Goal: Task Accomplishment & Management: Manage account settings

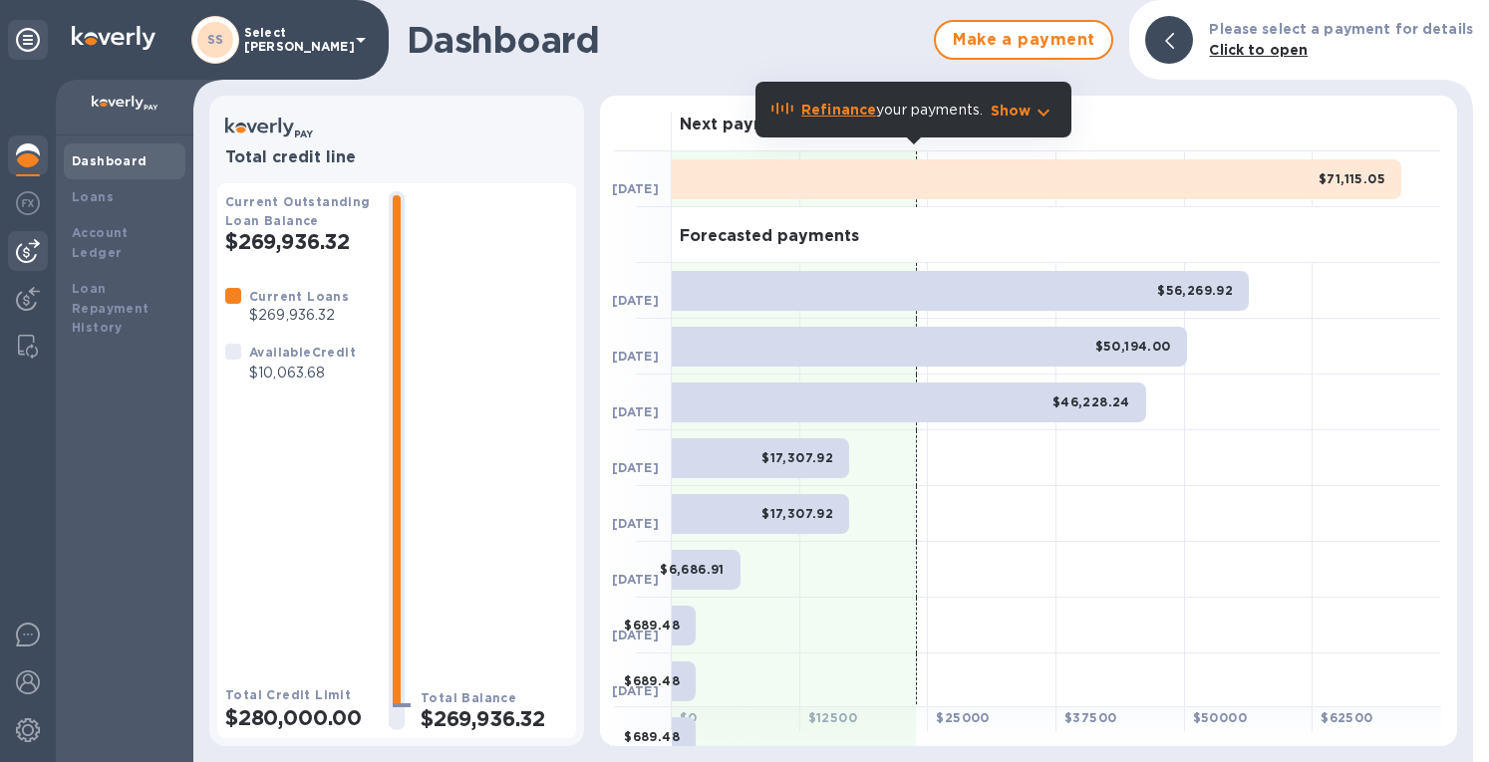
click at [21, 252] on img at bounding box center [28, 251] width 24 height 24
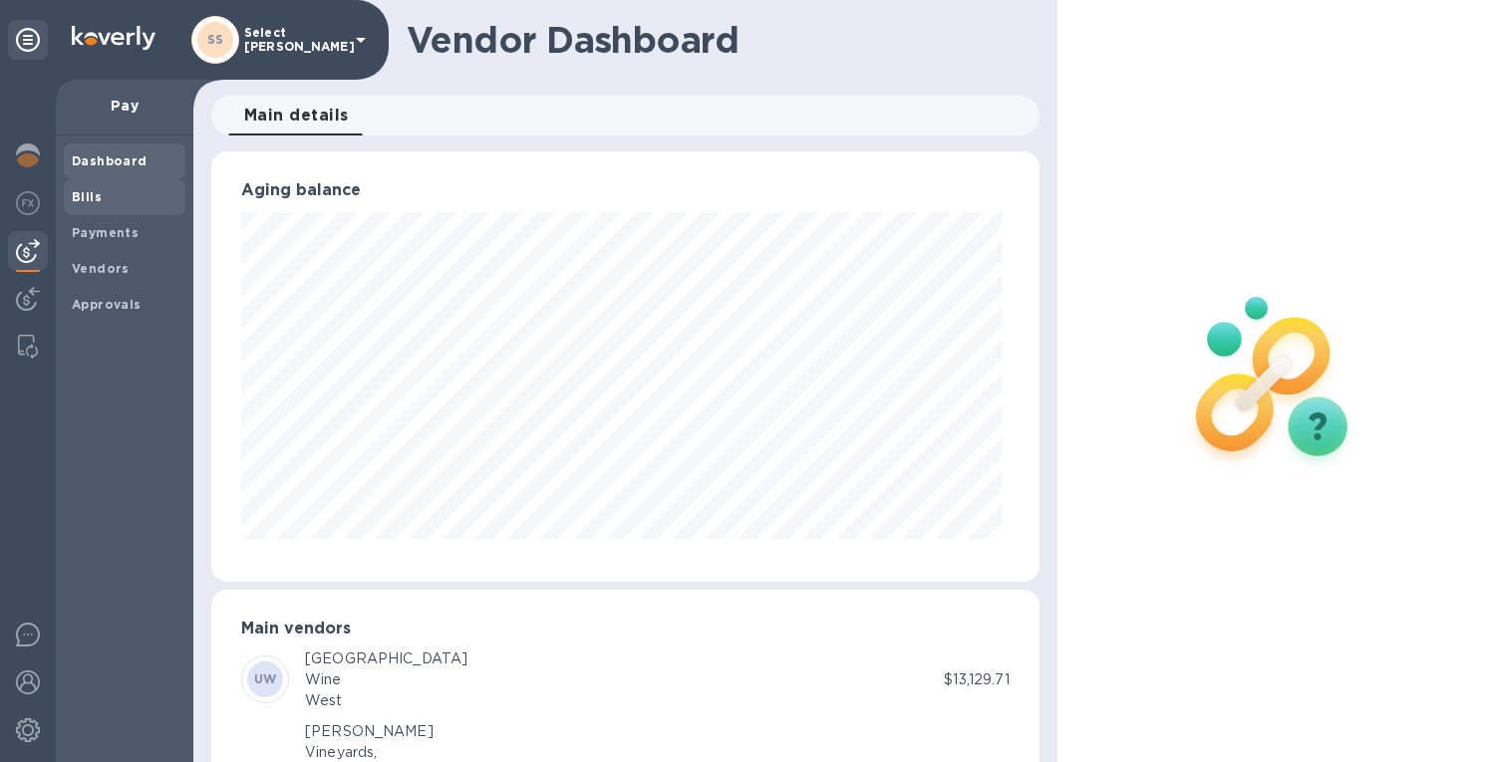
click at [92, 212] on div "Bills" at bounding box center [125, 197] width 122 height 36
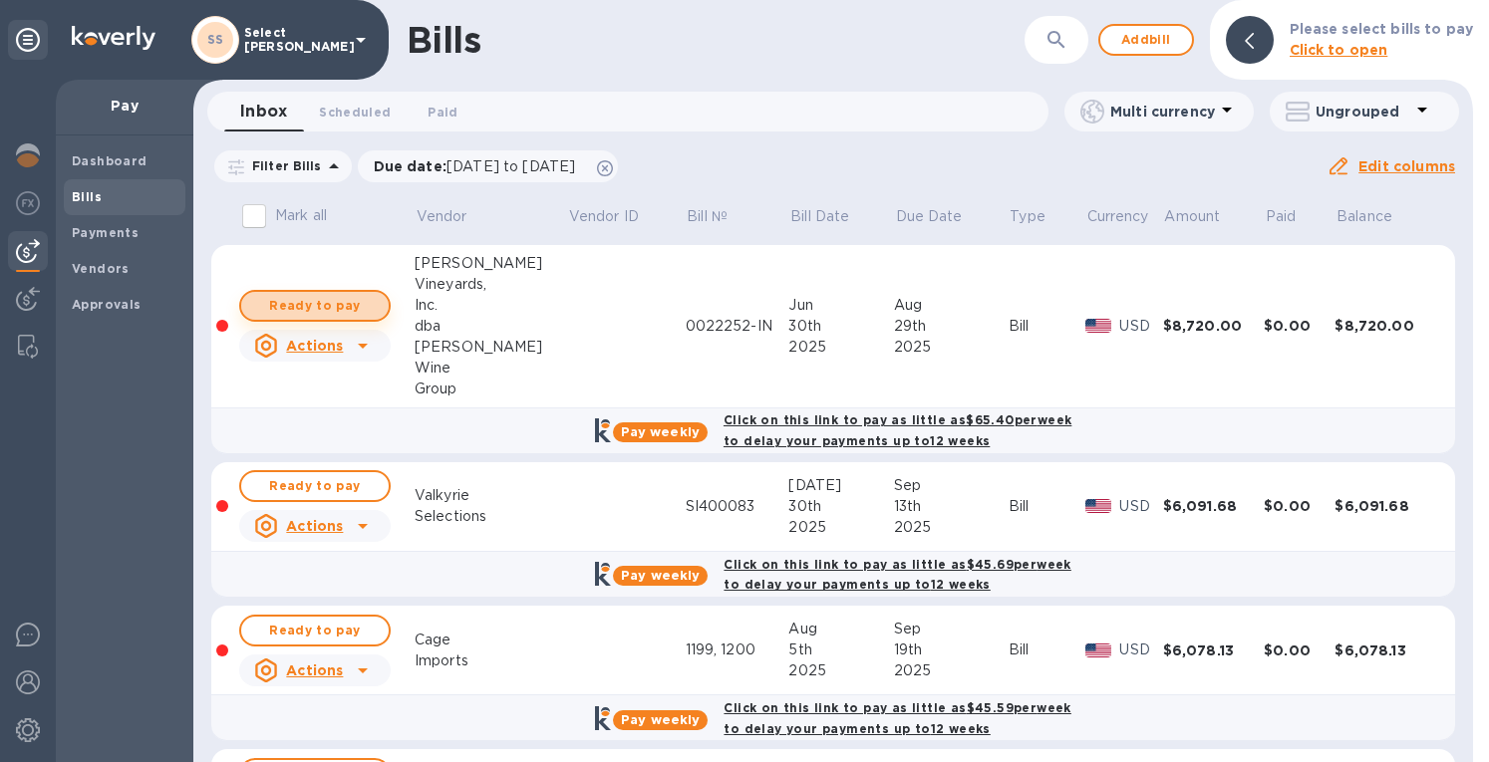
click at [350, 305] on span "Ready to pay" at bounding box center [315, 306] width 116 height 24
click at [321, 303] on span "Ready to pay" at bounding box center [315, 306] width 116 height 24
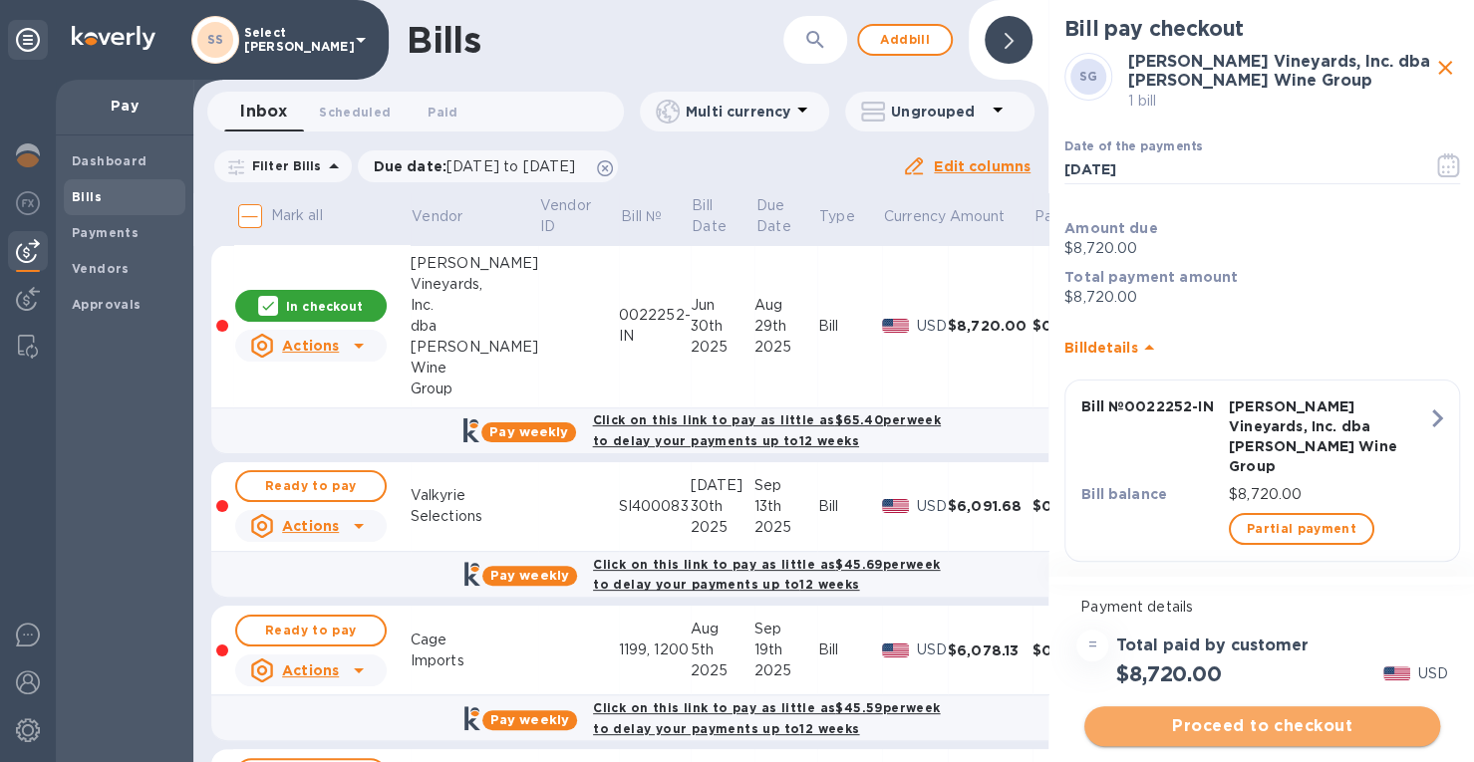
click at [1231, 727] on span "Proceed to checkout" at bounding box center [1262, 726] width 324 height 24
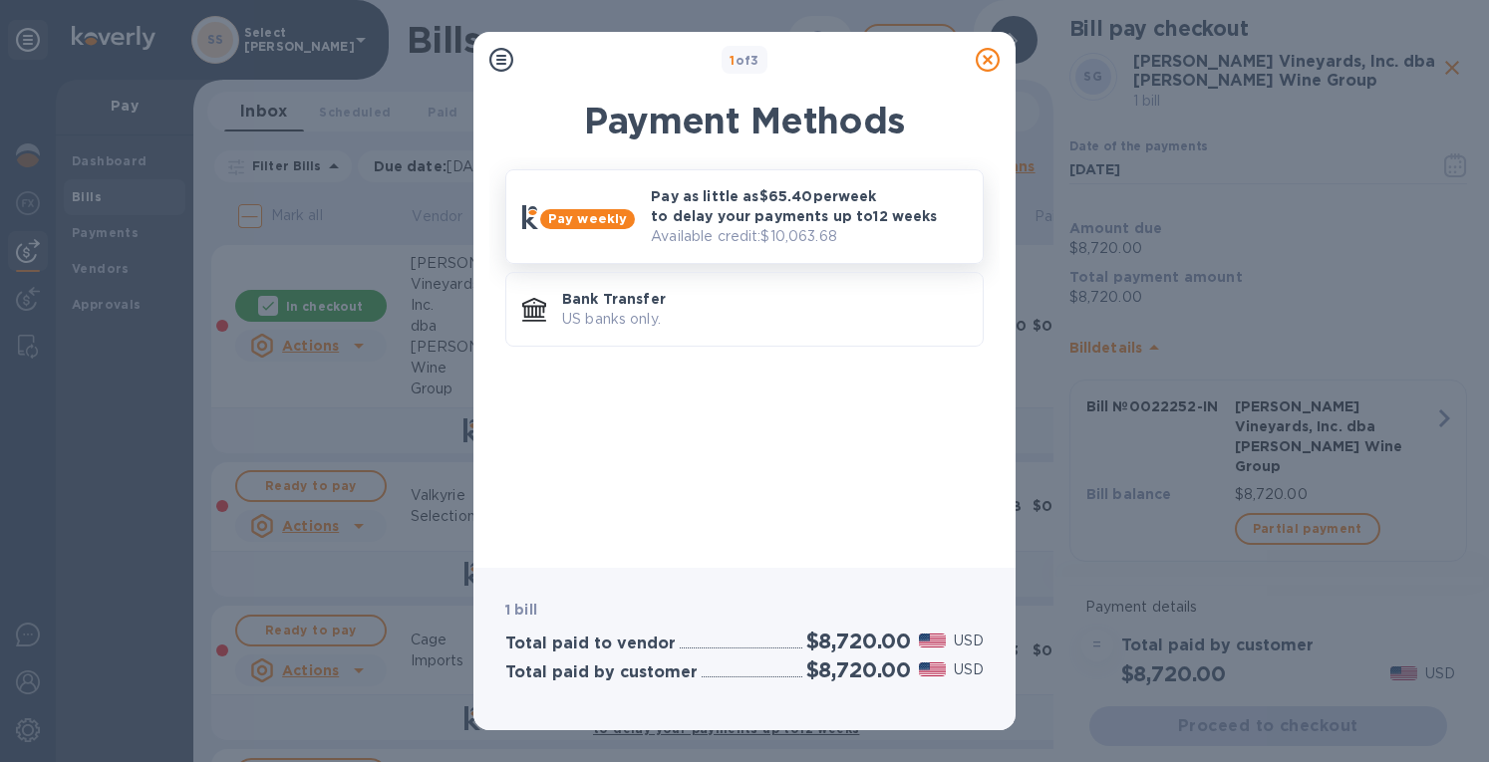
click at [646, 226] on div "Pay as little as $65.40 per week to delay your payments up to 12 weeks Availabl…" at bounding box center [809, 216] width 332 height 77
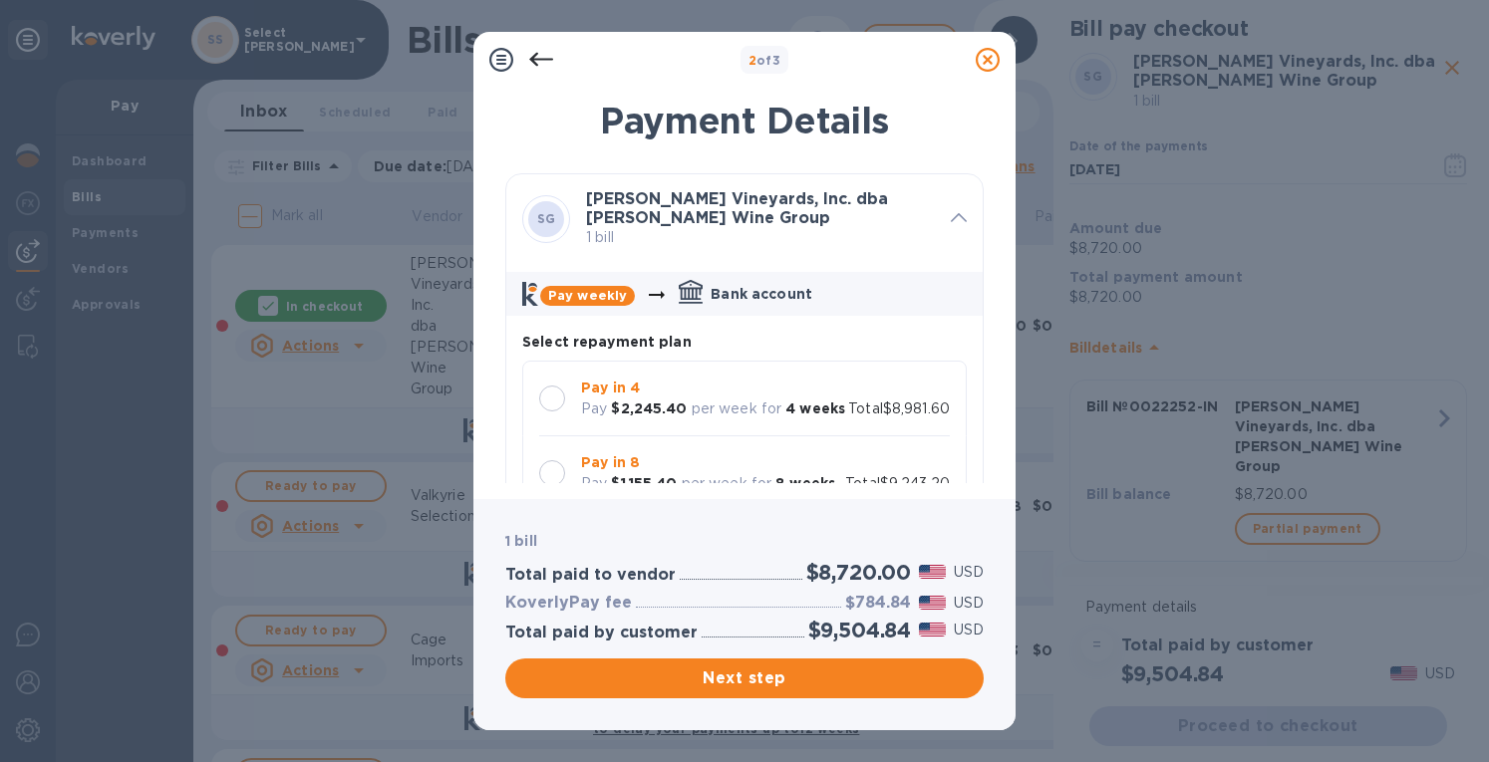
click at [558, 408] on div at bounding box center [552, 399] width 26 height 26
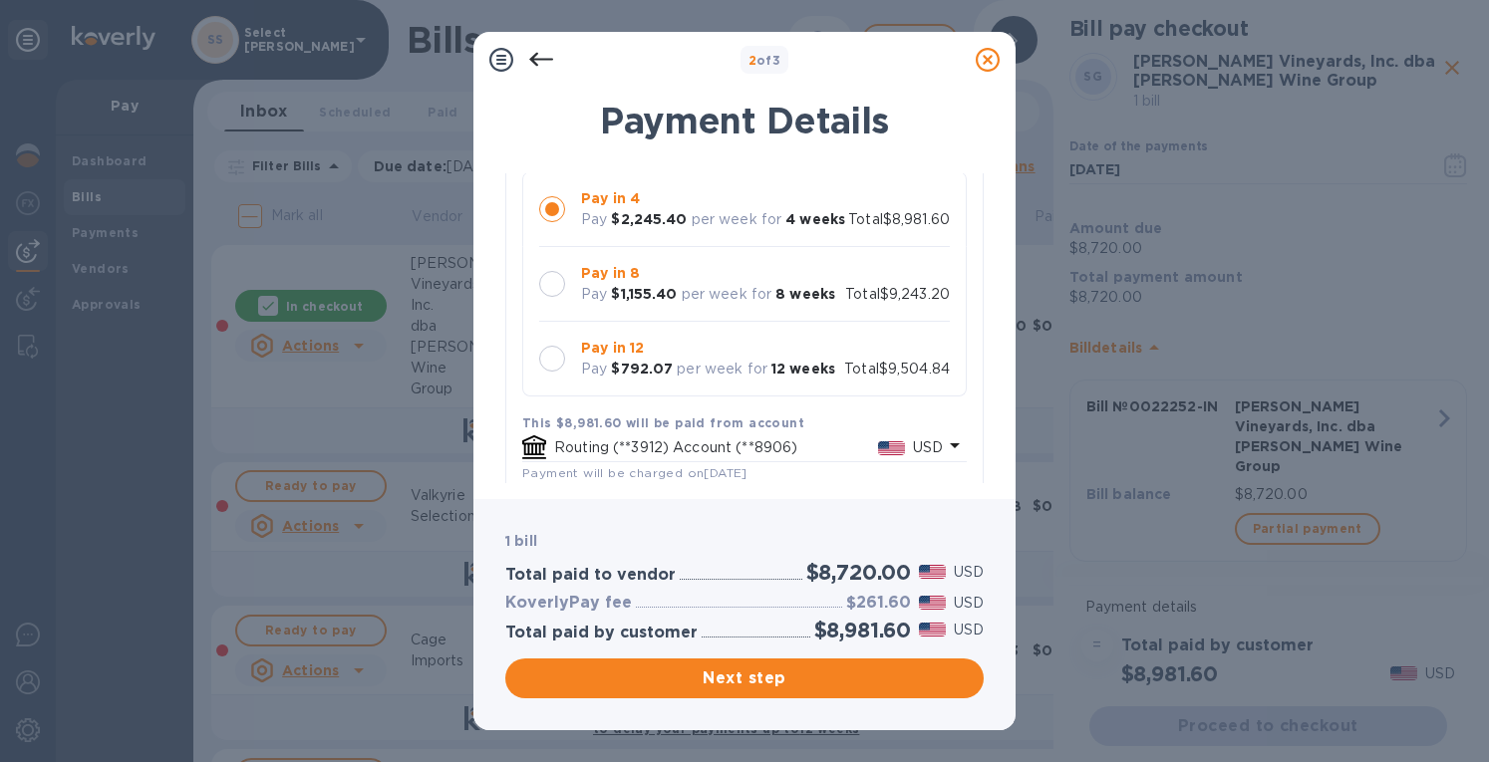
scroll to position [199, 0]
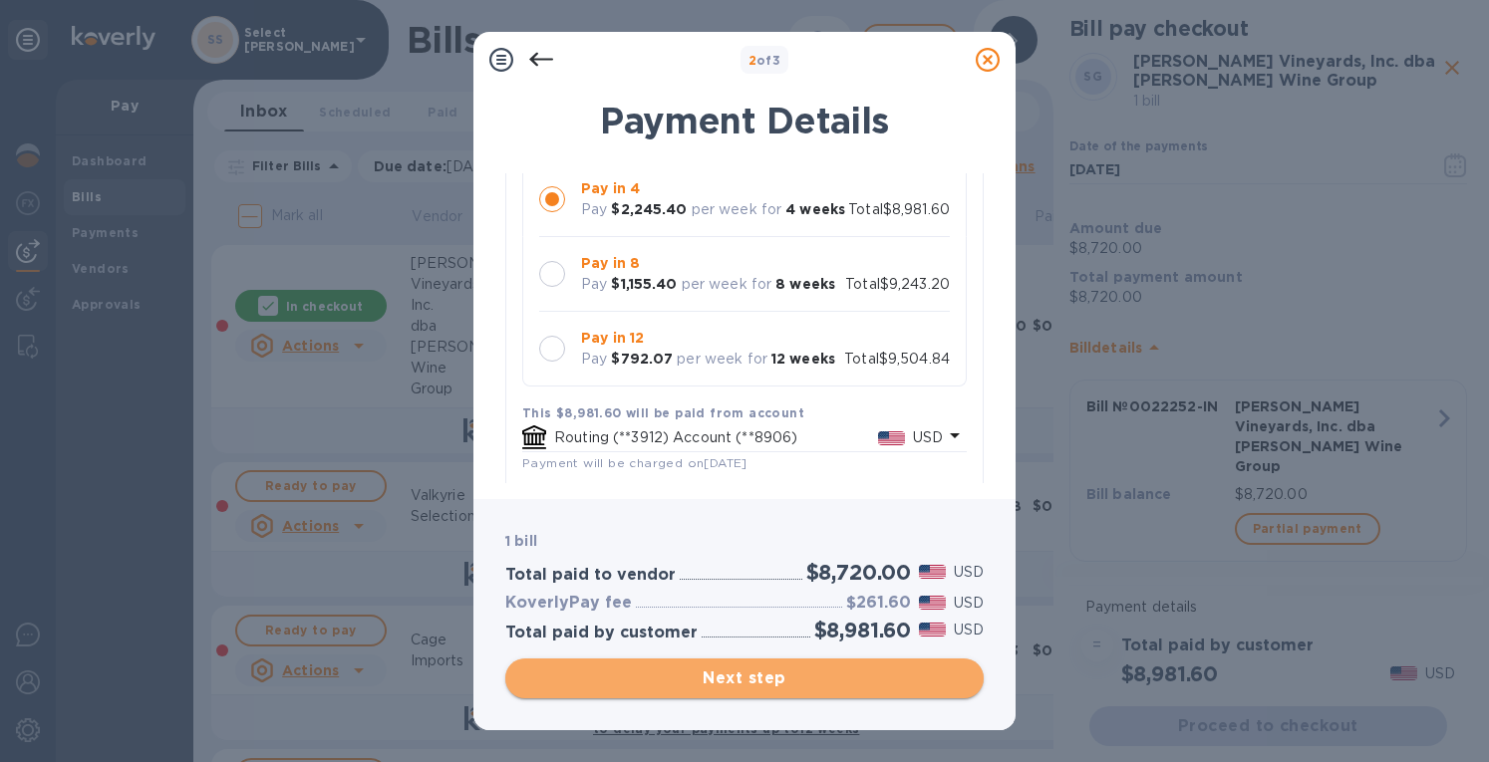
click at [695, 671] on span "Next step" at bounding box center [744, 679] width 446 height 24
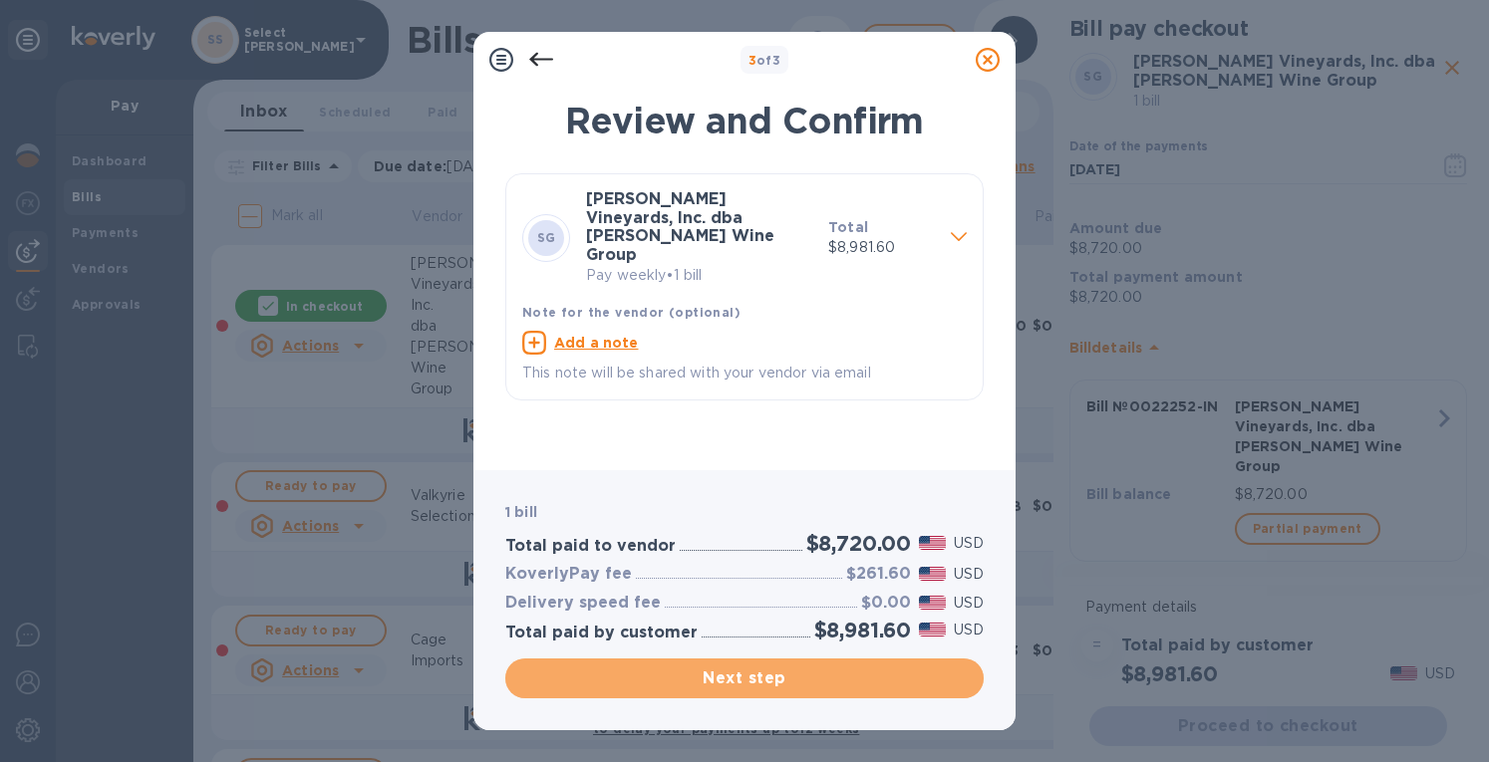
drag, startPoint x: 688, startPoint y: 683, endPoint x: 824, endPoint y: 553, distance: 188.2
click at [688, 682] on span "Next step" at bounding box center [744, 679] width 446 height 24
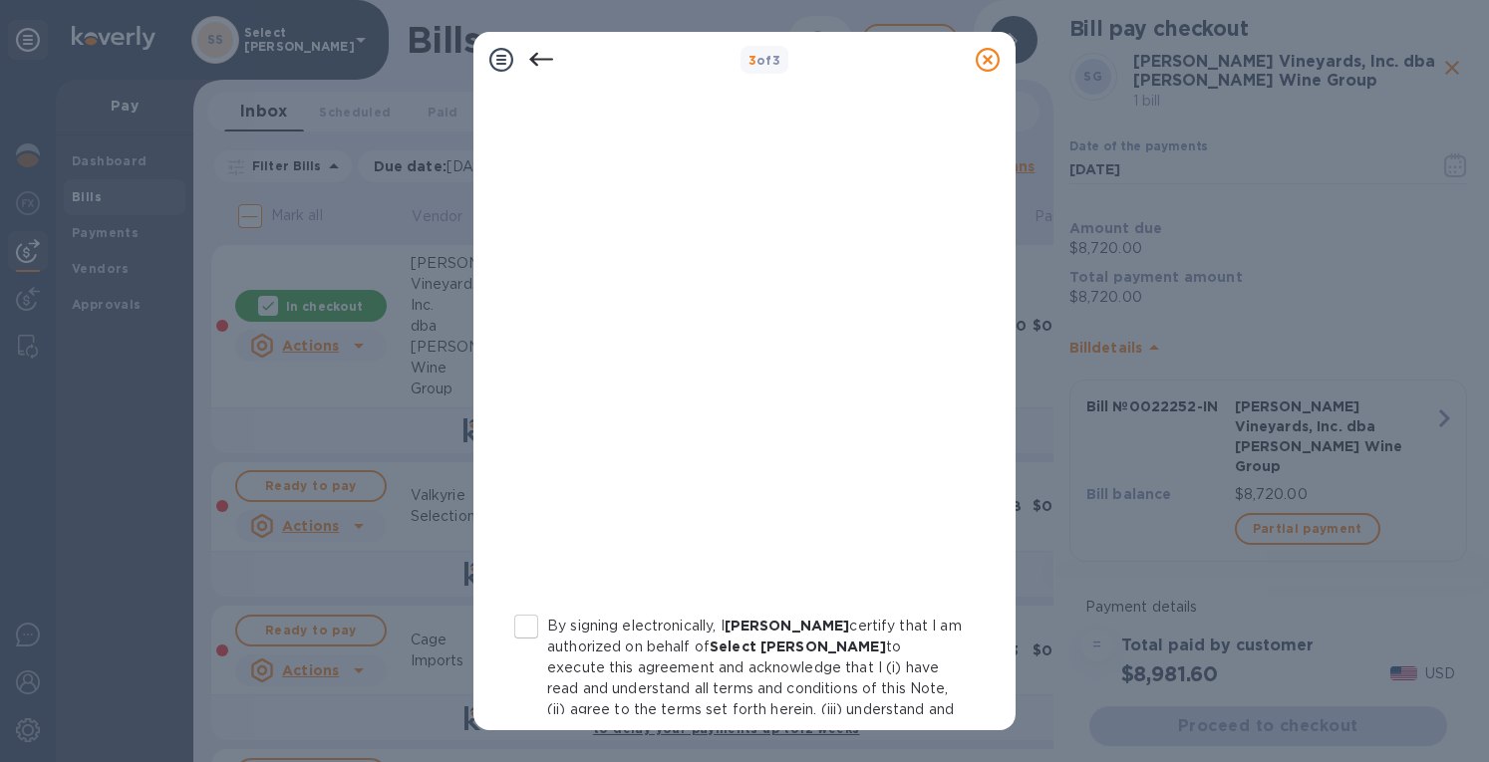
scroll to position [351, 0]
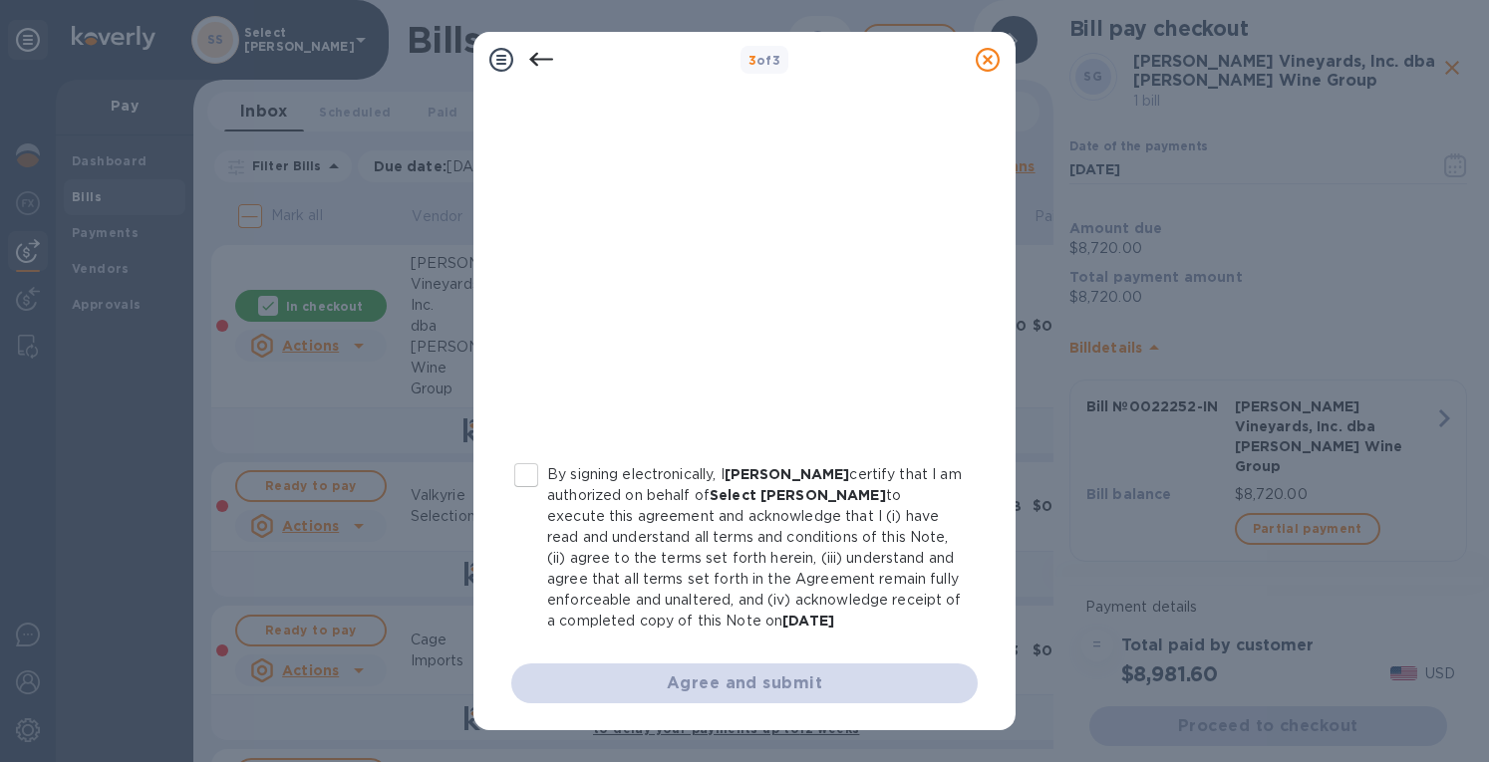
click at [522, 483] on input "By signing electronically, I [PERSON_NAME] certify that I am authorized on beha…" at bounding box center [526, 475] width 42 height 42
checkbox input "true"
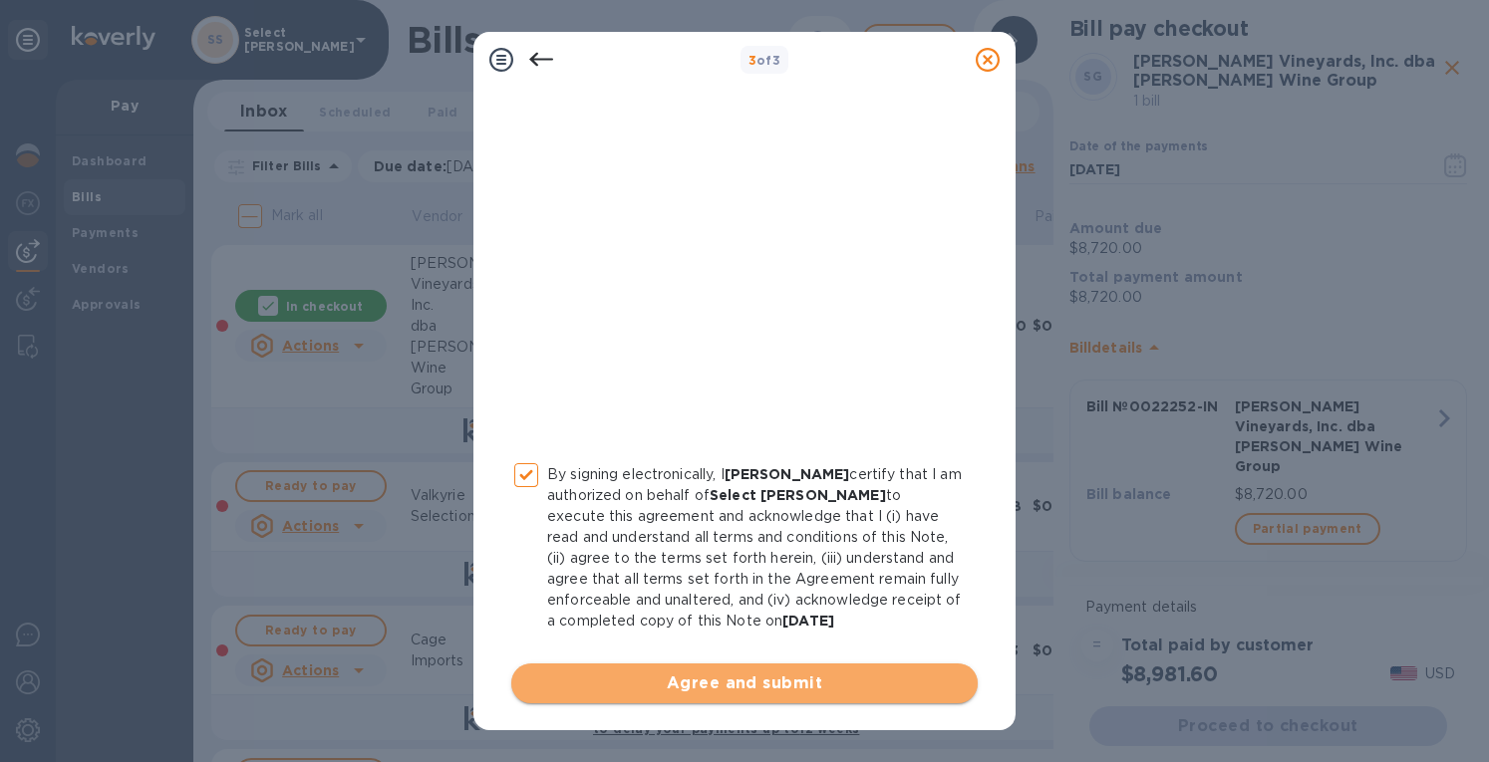
click at [745, 691] on span "Agree and submit" at bounding box center [744, 684] width 434 height 24
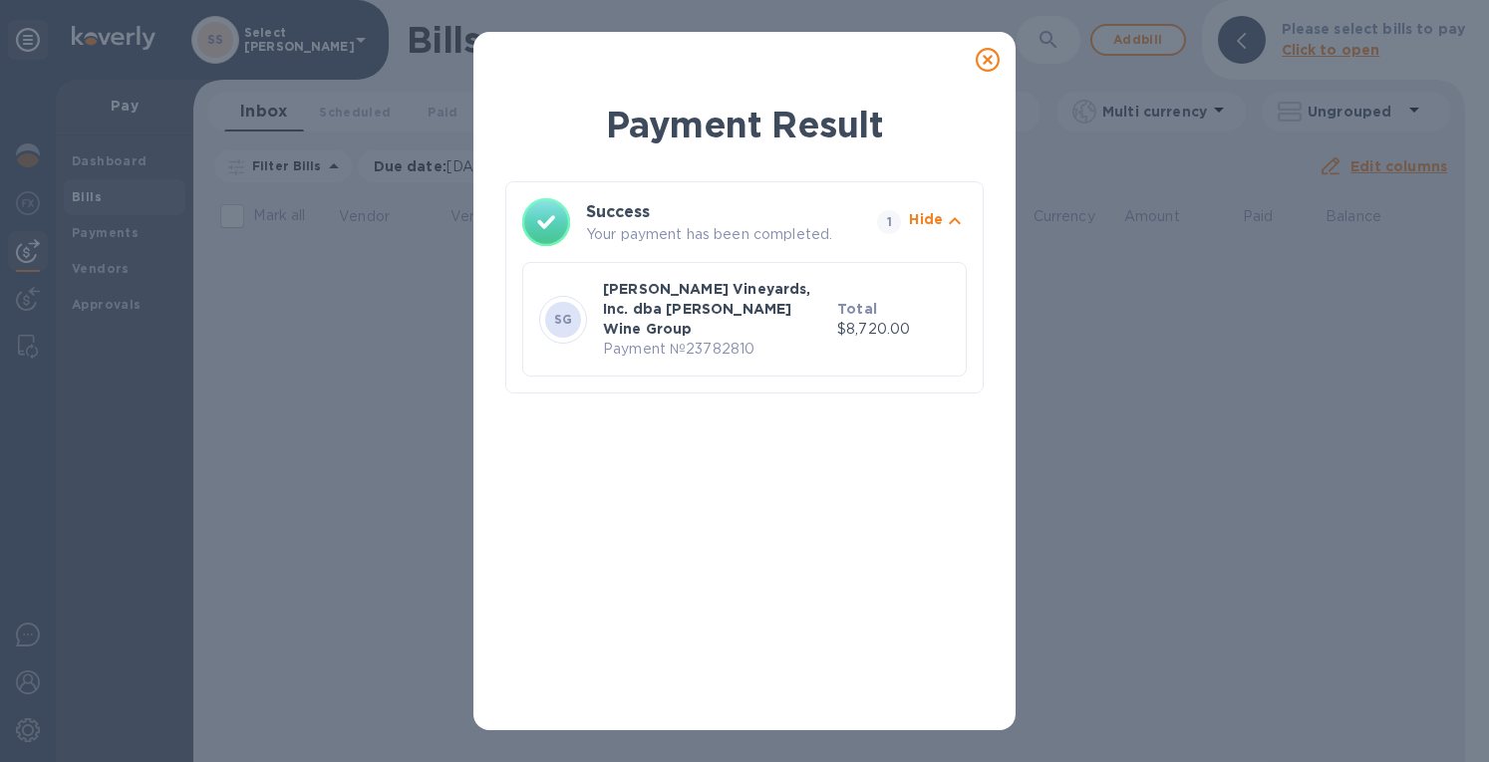
click at [986, 60] on icon at bounding box center [988, 60] width 24 height 24
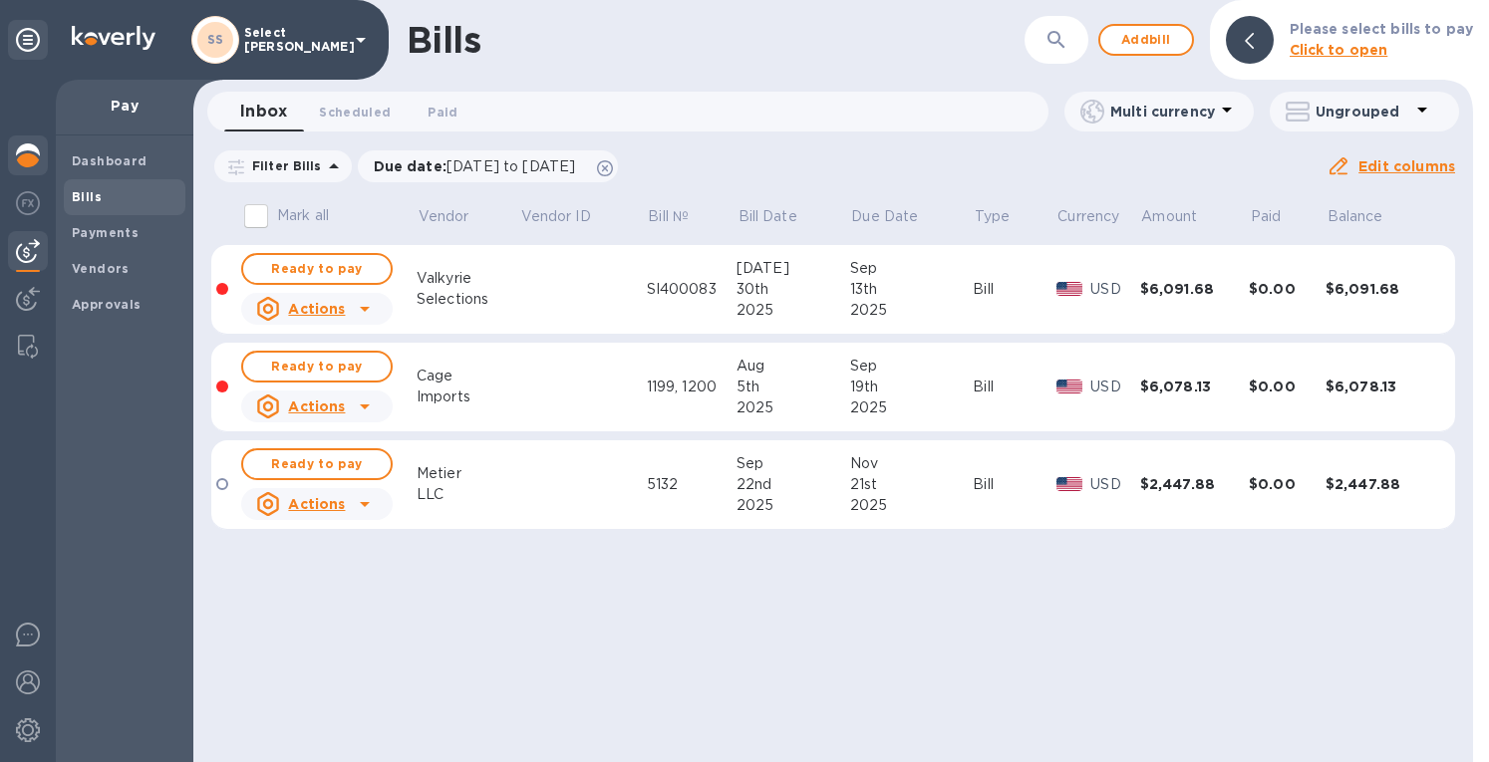
click at [26, 148] on img at bounding box center [28, 155] width 24 height 24
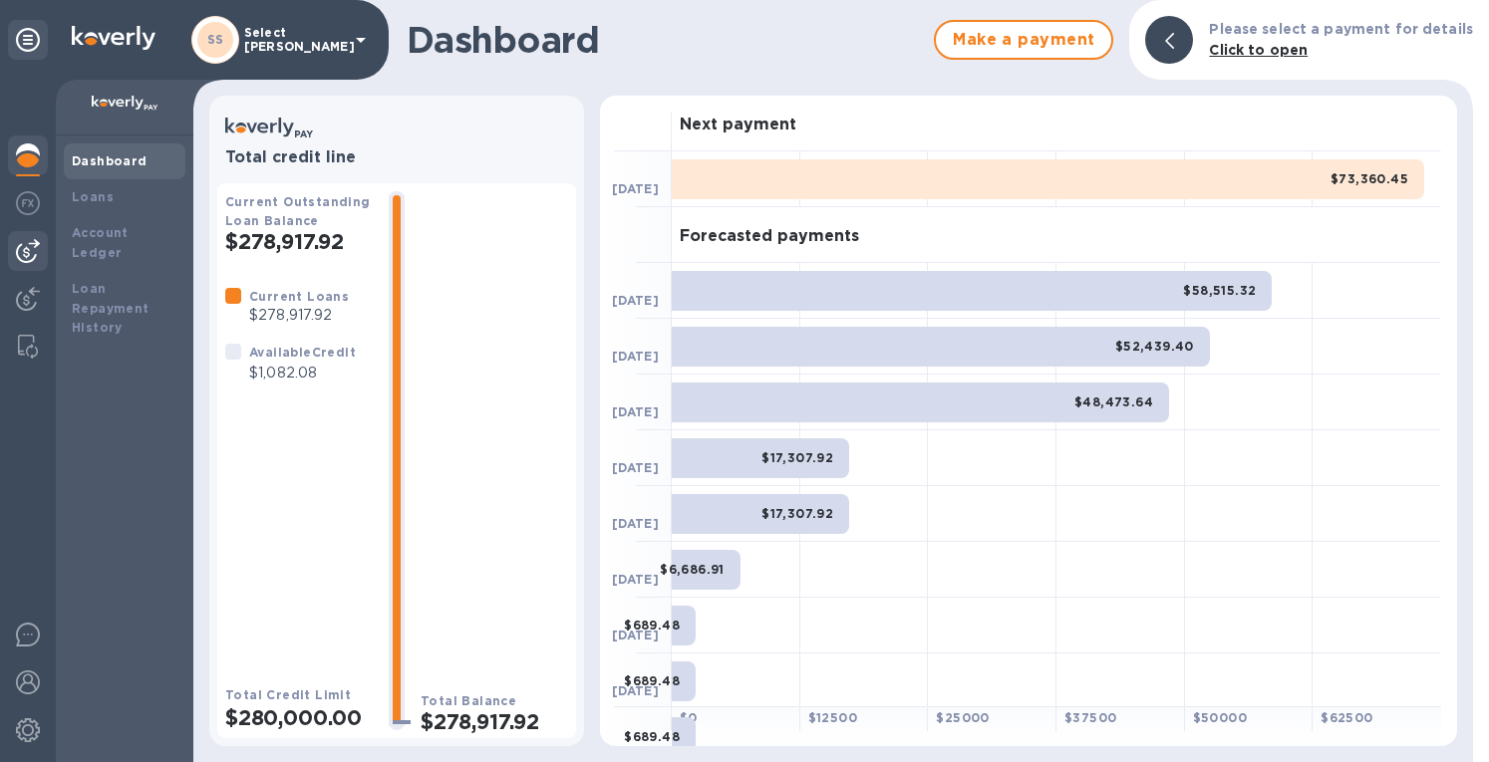
click at [21, 252] on img at bounding box center [28, 251] width 24 height 24
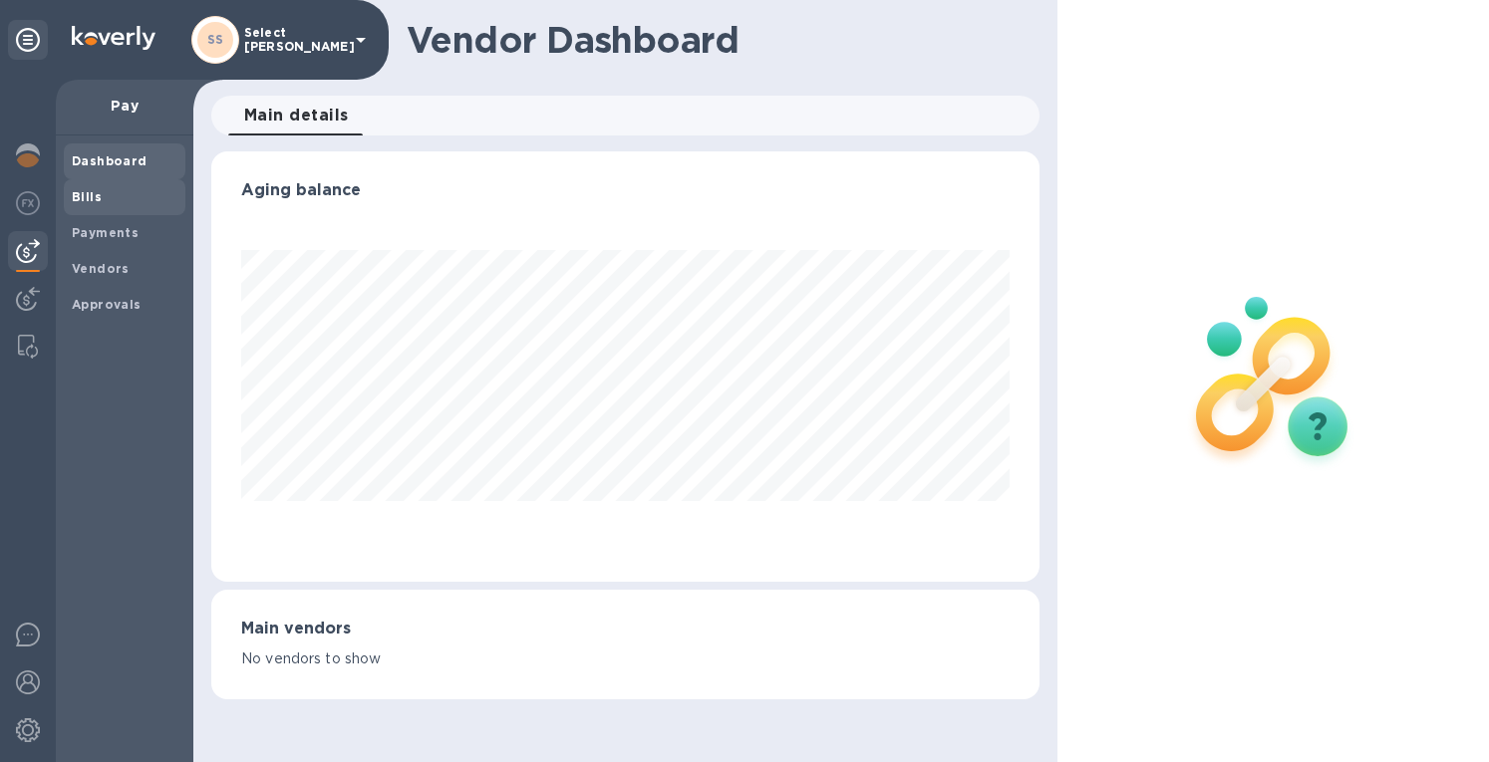
click at [68, 194] on div "Bills" at bounding box center [125, 197] width 122 height 36
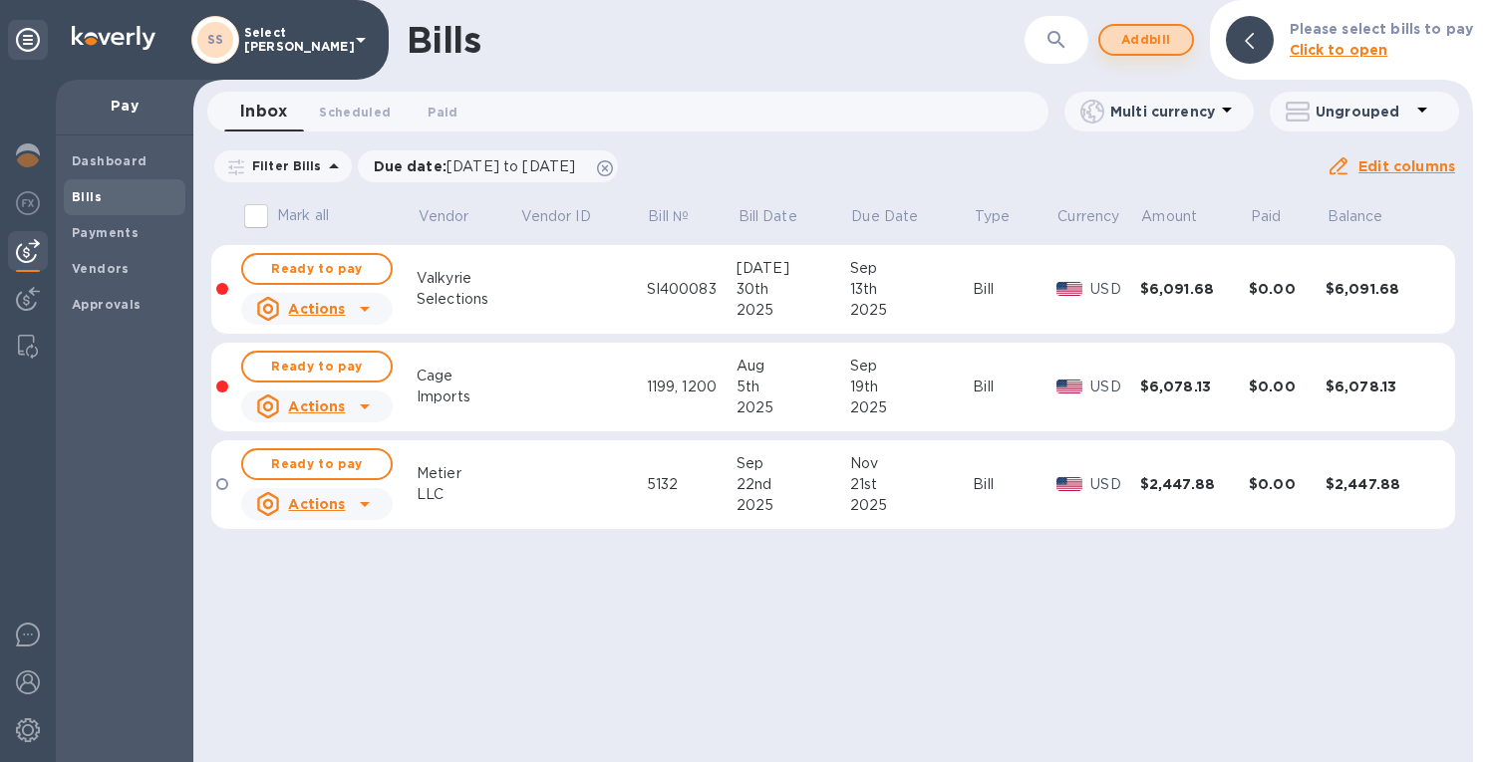
click at [1145, 47] on span "Add bill" at bounding box center [1146, 40] width 60 height 24
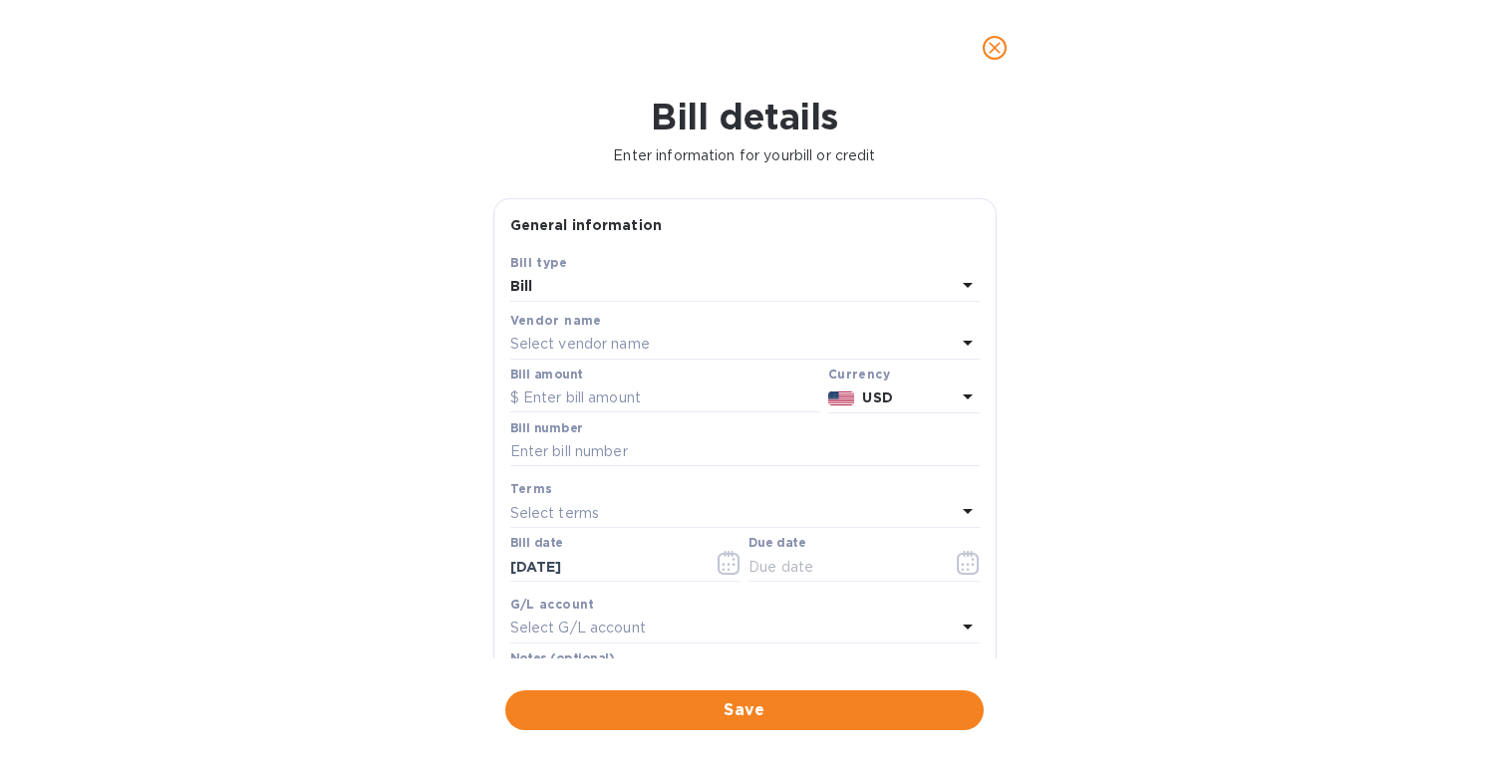
click at [535, 340] on p "Select vendor name" at bounding box center [580, 344] width 140 height 21
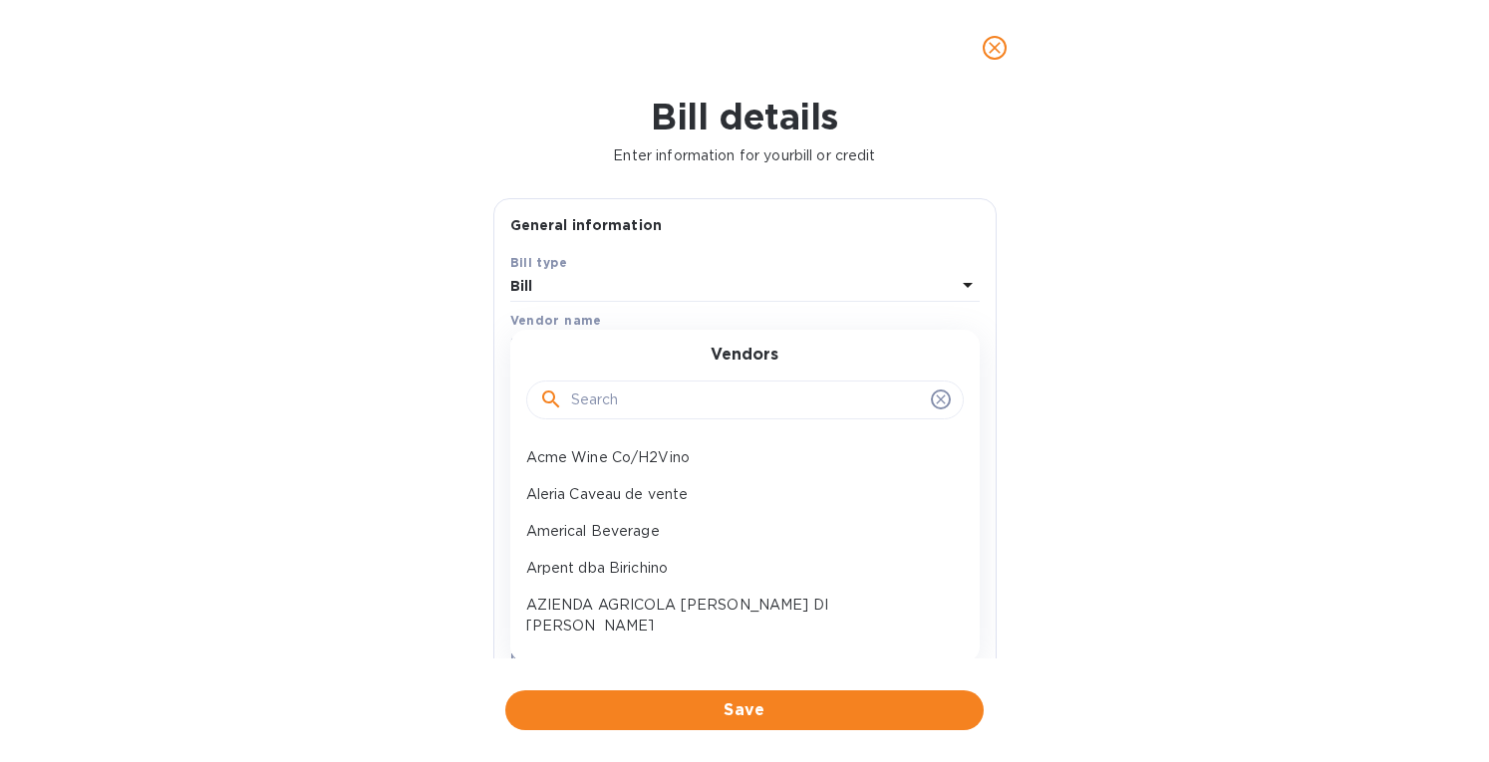
click at [599, 397] on input "text" at bounding box center [747, 401] width 352 height 30
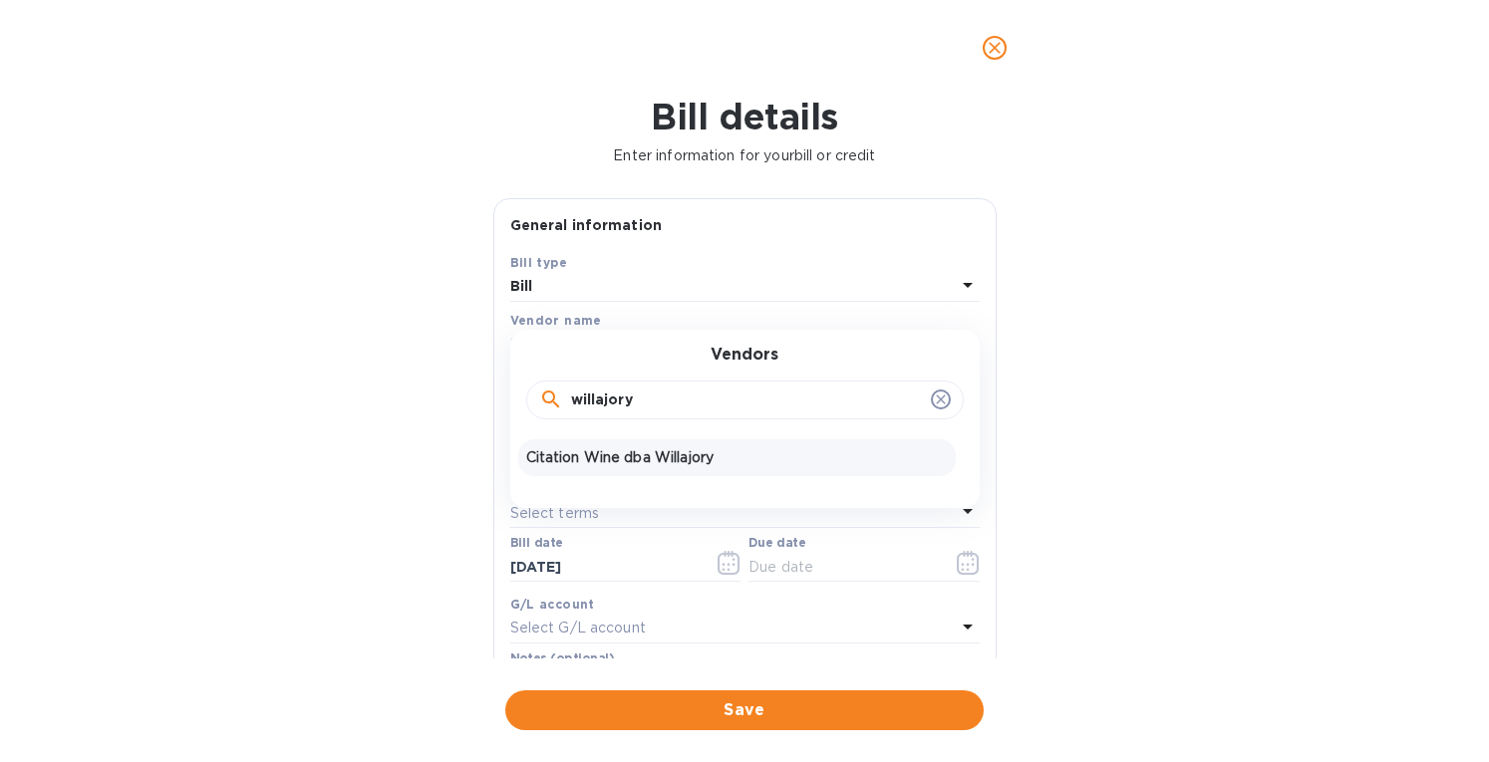
type input "willajory"
click at [620, 453] on p "Citation Wine dba Willajory" at bounding box center [737, 457] width 422 height 21
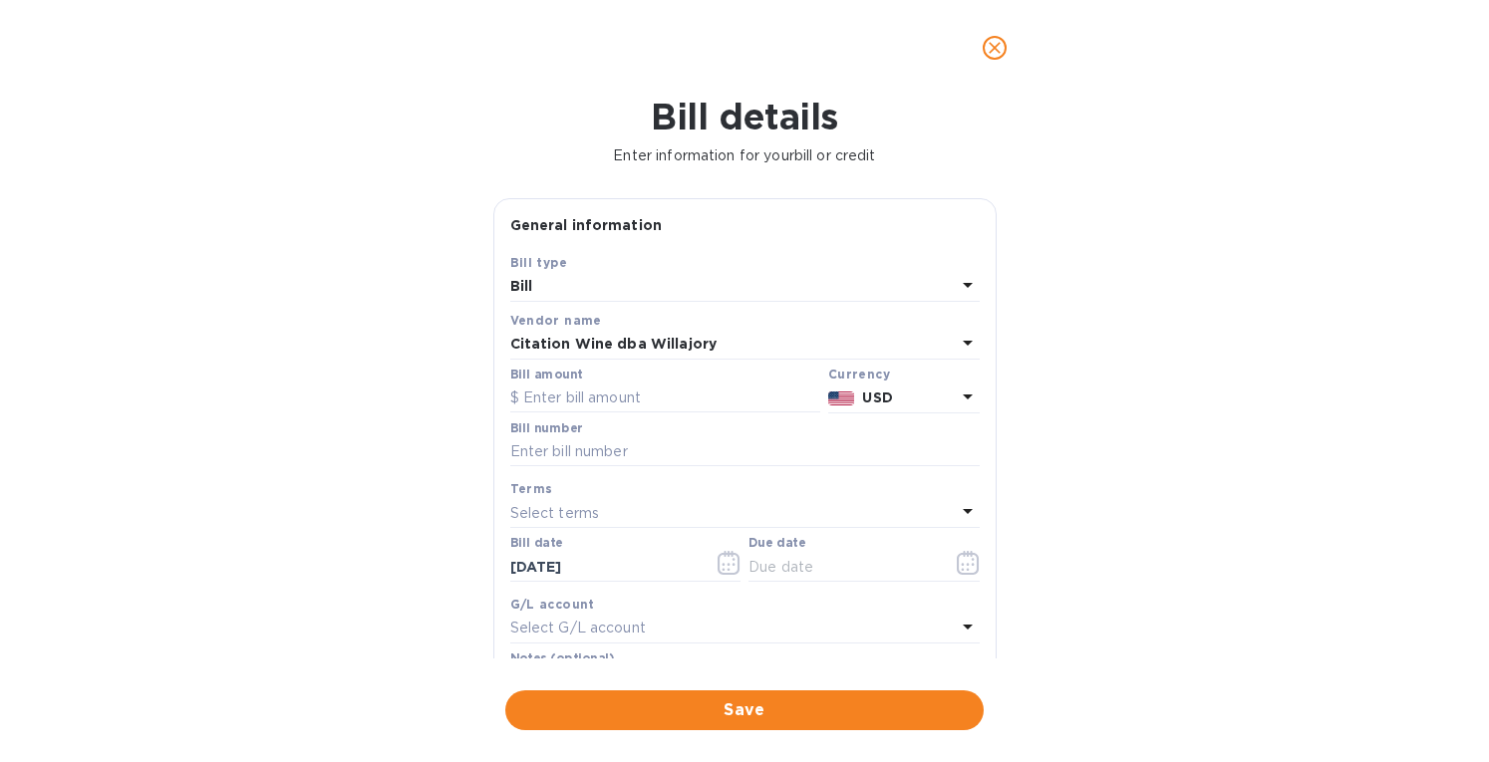
scroll to position [285, 0]
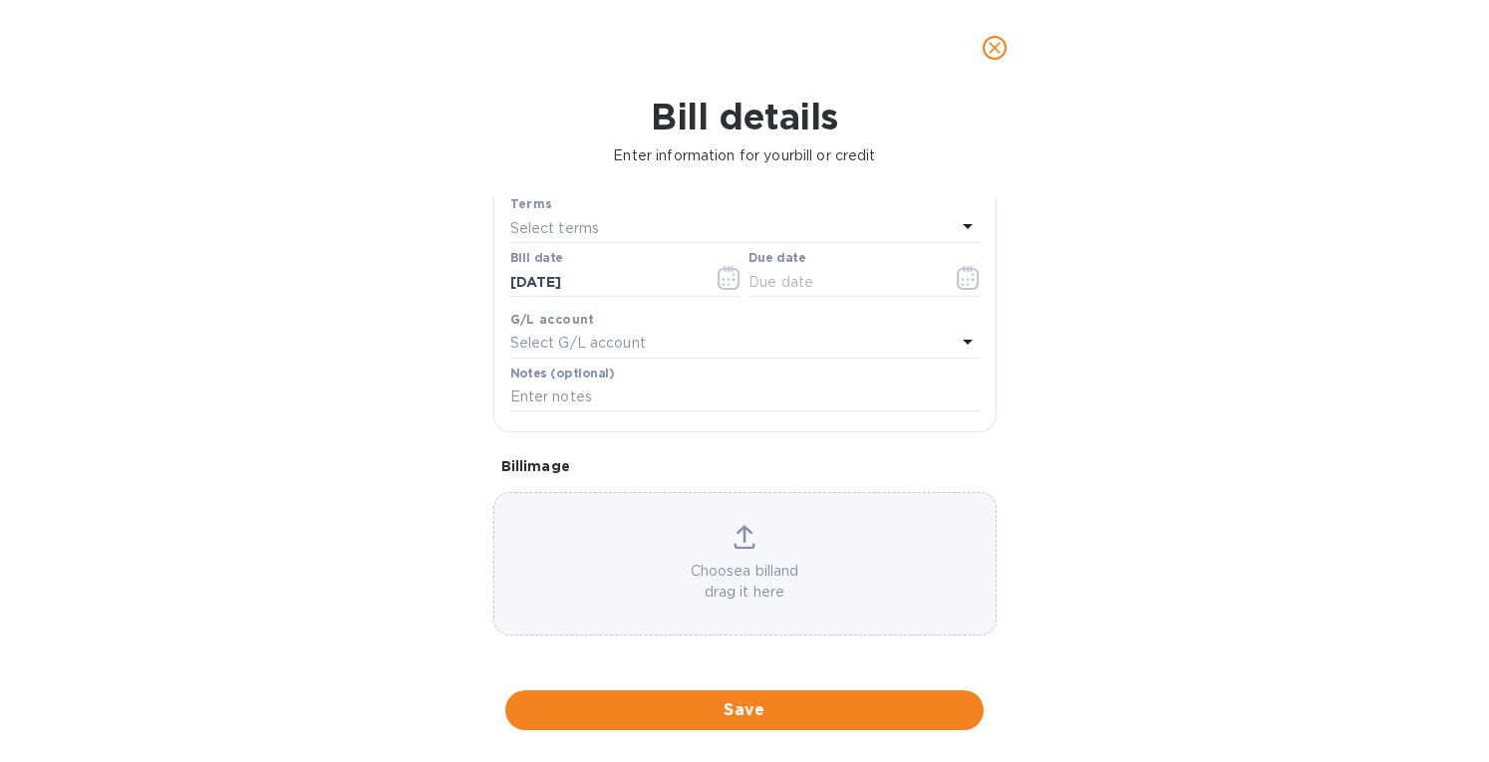
click at [745, 540] on icon at bounding box center [744, 537] width 22 height 24
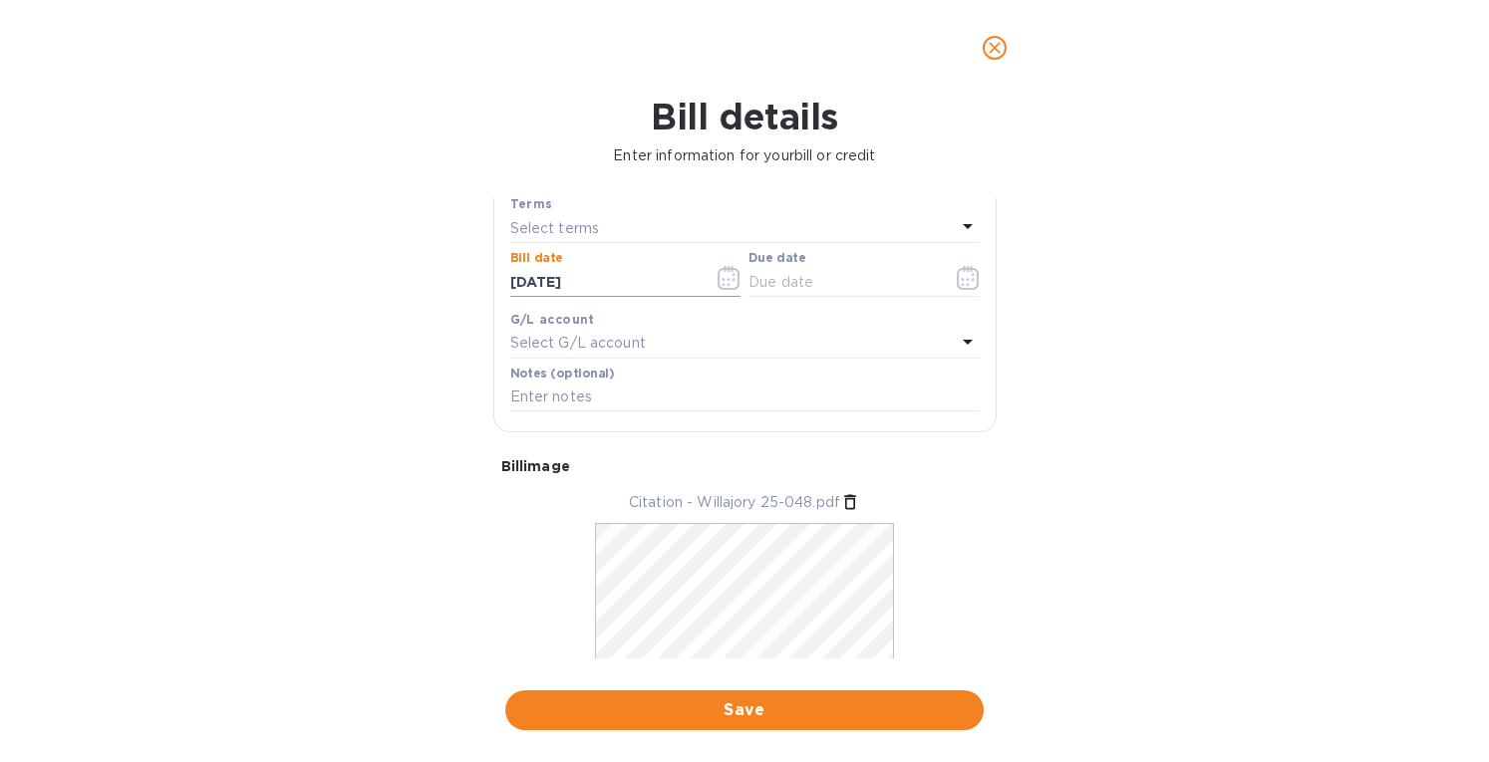
drag, startPoint x: 556, startPoint y: 280, endPoint x: 484, endPoint y: 261, distance: 74.2
click at [484, 262] on div "General information Save Bill type Bill Vendor name Citation Wine dba Willajory…" at bounding box center [744, 428] width 523 height 460
type input "[DATE]"
click at [594, 224] on p "Select terms" at bounding box center [555, 228] width 90 height 21
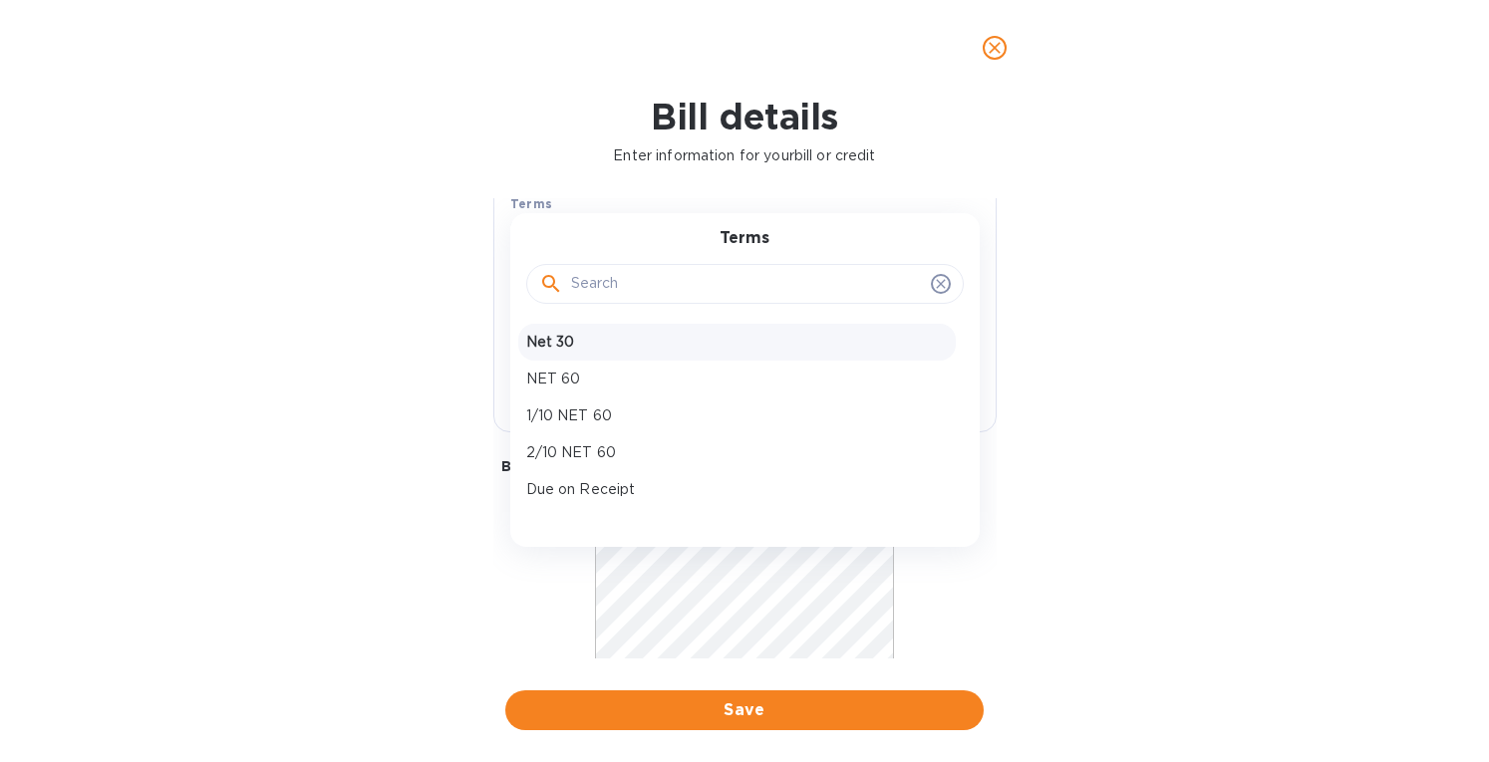
click at [582, 340] on p "Net 30" at bounding box center [737, 342] width 422 height 21
type input "[DATE]"
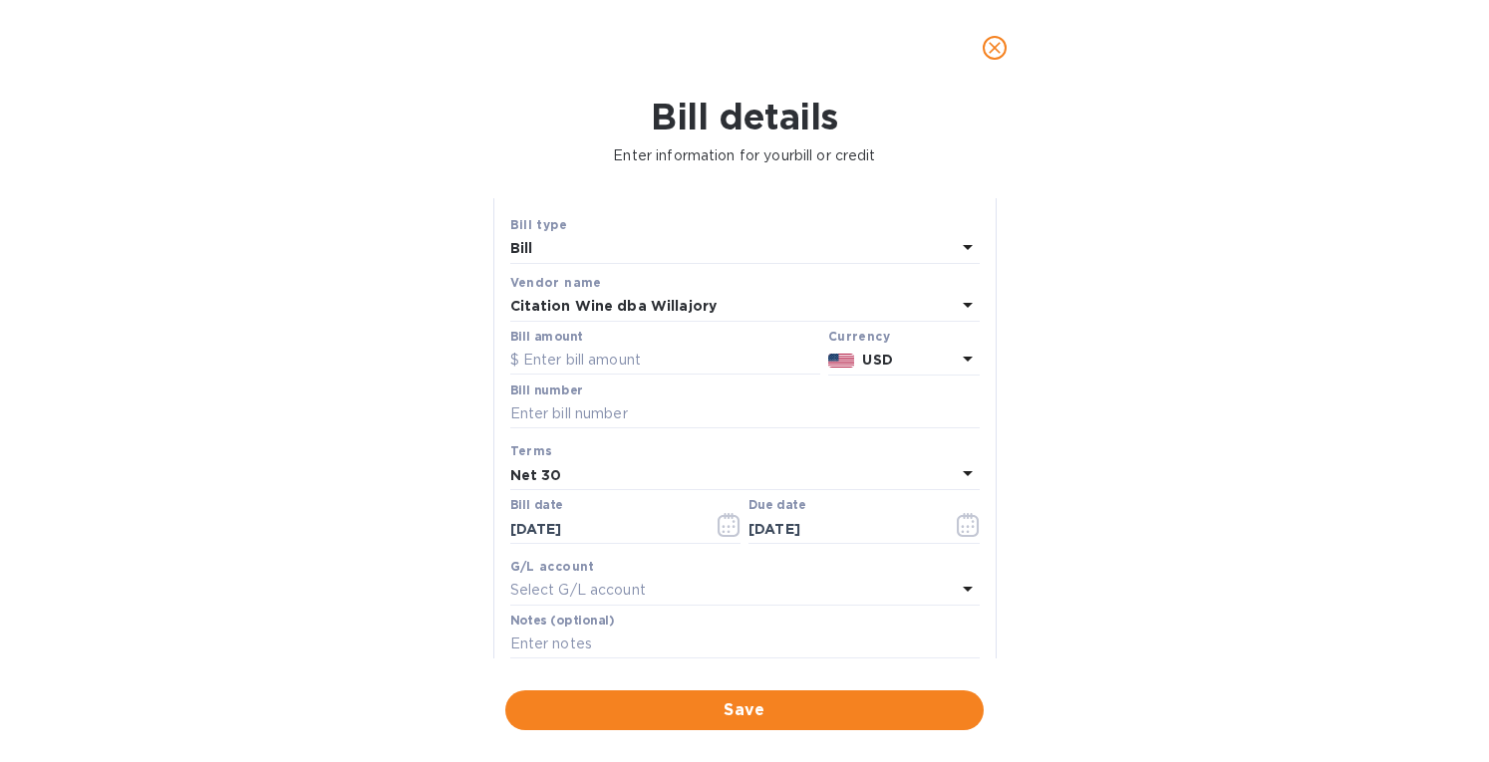
scroll to position [0, 0]
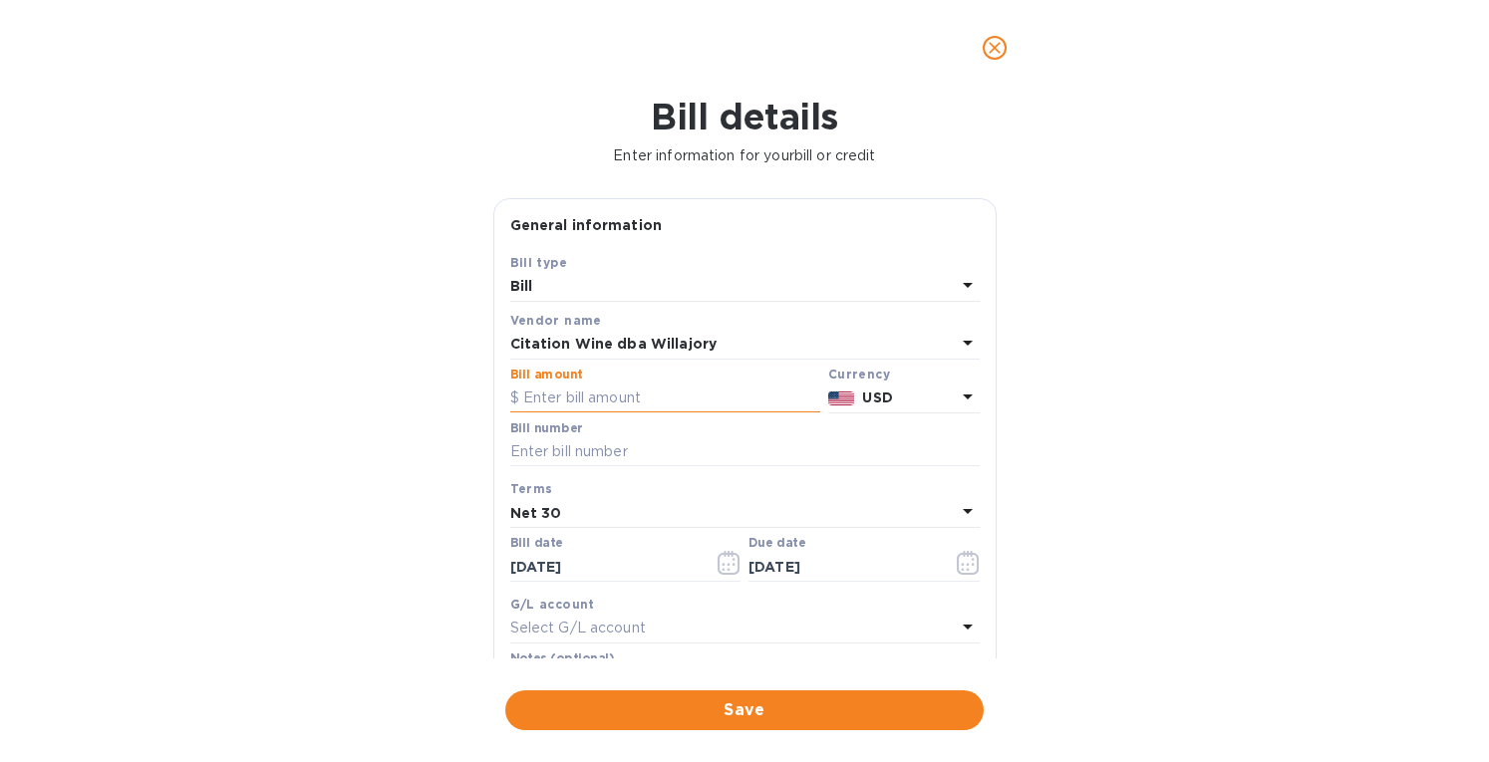
click at [580, 395] on input "text" at bounding box center [665, 399] width 310 height 30
